Goal: Task Accomplishment & Management: Manage account settings

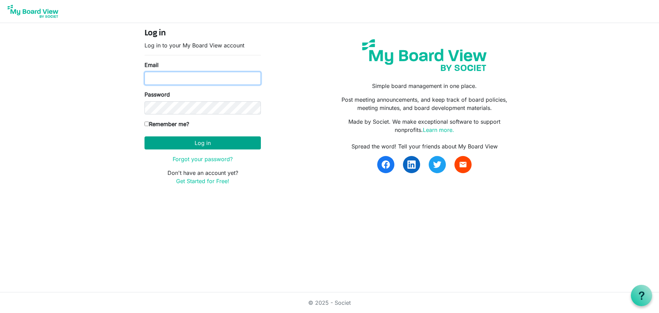
type input "amy@smford.ca"
click at [190, 146] on button "Log in" at bounding box center [203, 142] width 116 height 13
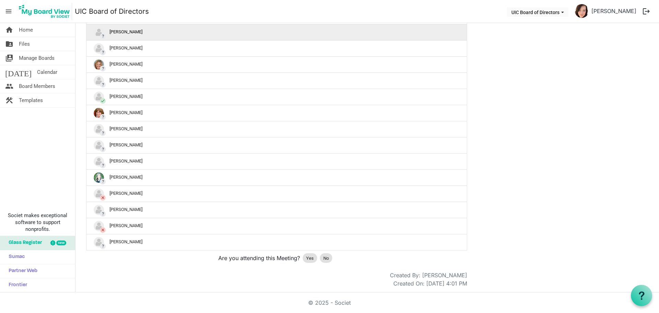
scroll to position [277, 0]
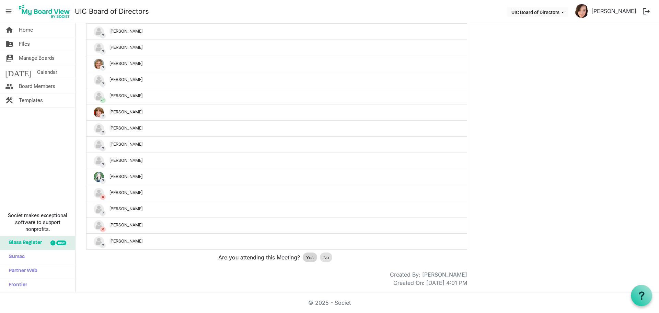
click at [309, 257] on span "Yes" at bounding box center [310, 257] width 8 height 7
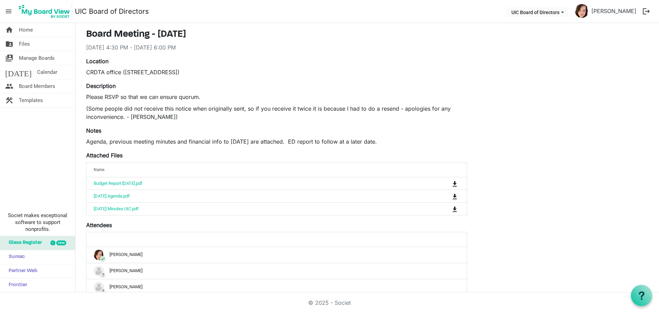
scroll to position [2, 0]
